Goal: Find specific page/section: Find specific page/section

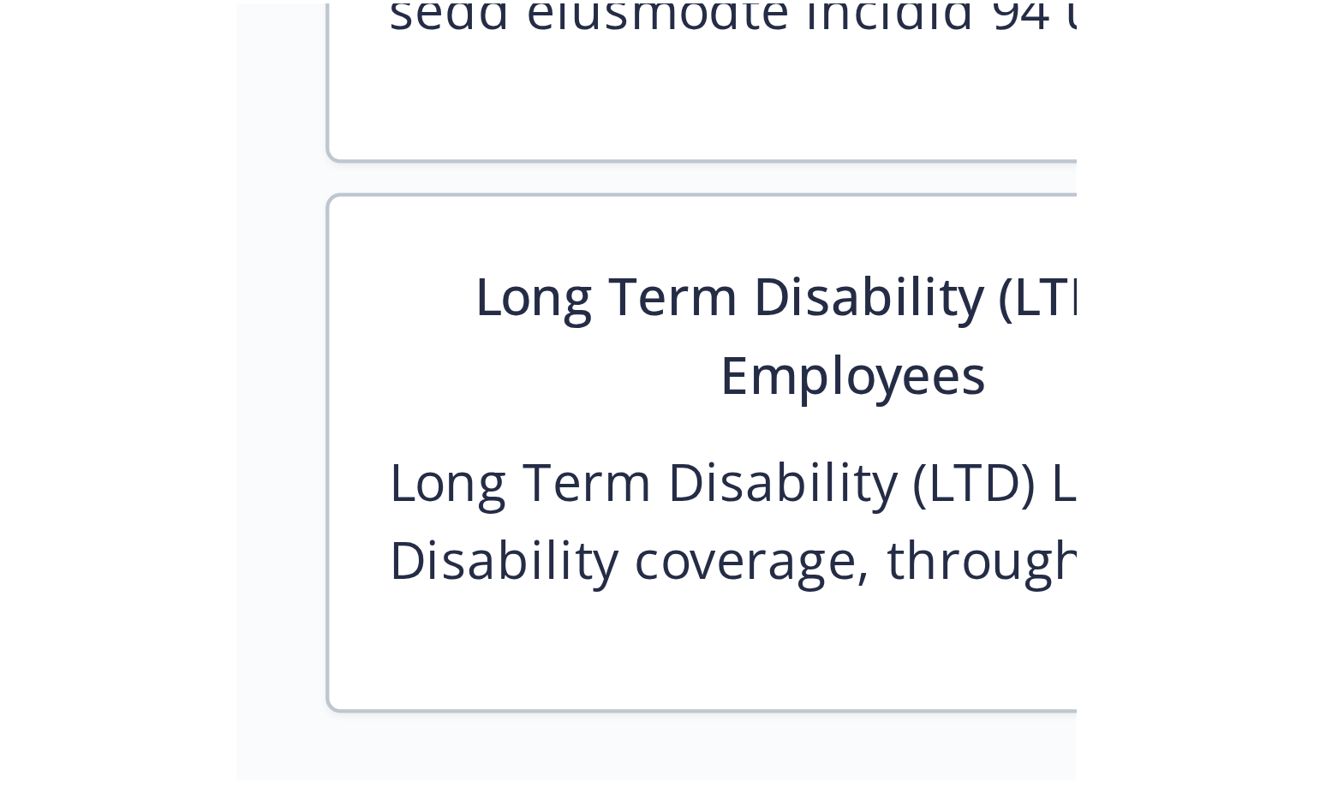
scroll to position [1541, 0]
